Goal: Transaction & Acquisition: Purchase product/service

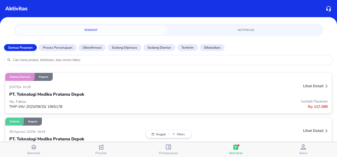
click at [203, 84] on div "Lihat detail" at bounding box center [262, 87] width 133 height 8
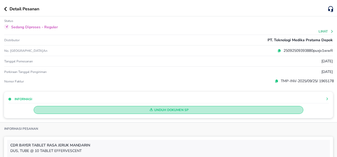
click at [210, 110] on span "Unduh Dokumen SP" at bounding box center [168, 110] width 265 height 7
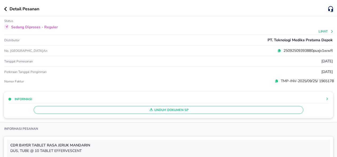
click at [6, 9] on icon "button" at bounding box center [5, 9] width 3 height 4
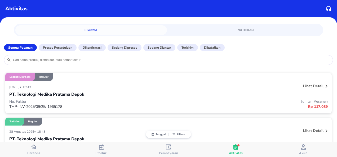
click at [102, 145] on icon "button" at bounding box center [101, 147] width 5 height 5
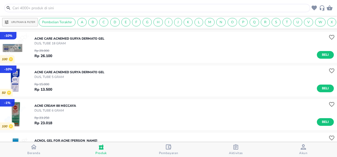
click at [127, 6] on input "text" at bounding box center [160, 8] width 297 height 6
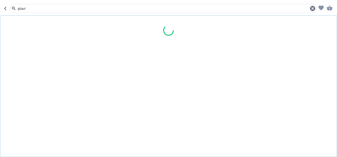
type input "[MEDICAL_DATA]"
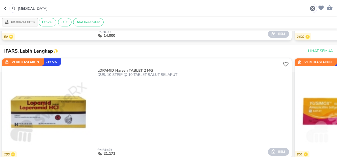
scroll to position [290, 0]
